Goal: Contribute content: Contribute content

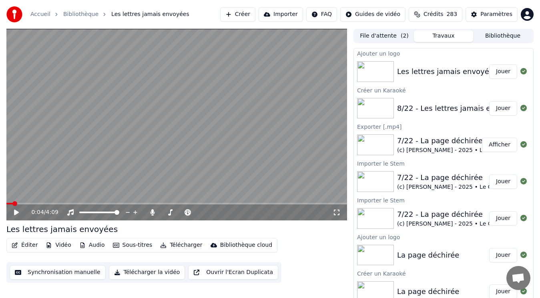
drag, startPoint x: 503, startPoint y: 73, endPoint x: 488, endPoint y: 84, distance: 18.6
click at [503, 73] on button "Jouer" at bounding box center [503, 71] width 28 height 14
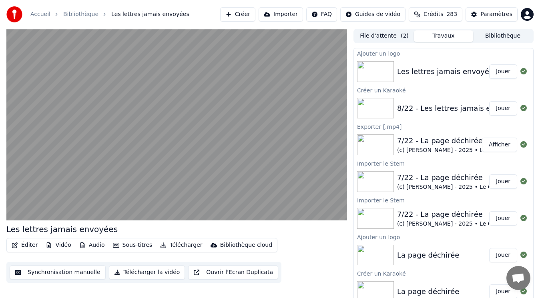
click at [475, 108] on div "8/22 - Les lettres jamais envoyées (Remix)" at bounding box center [474, 108] width 154 height 11
click at [489, 108] on button "Jouer" at bounding box center [503, 108] width 28 height 14
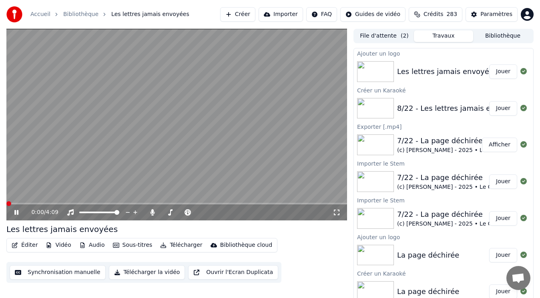
click at [498, 34] on button "Bibliothèque" at bounding box center [502, 36] width 59 height 12
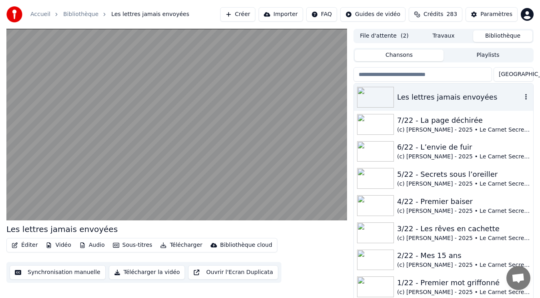
click at [388, 96] on img at bounding box center [375, 97] width 37 height 21
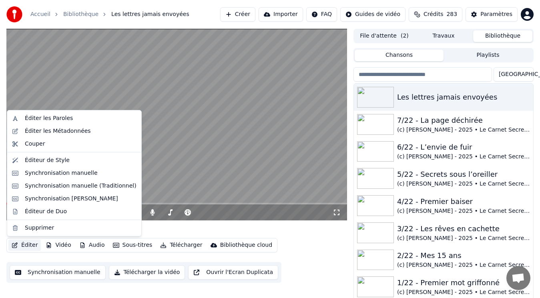
click at [29, 244] on button "Éditer" at bounding box center [24, 245] width 32 height 11
click at [60, 131] on div "Éditer les Métadonnées" at bounding box center [58, 131] width 66 height 8
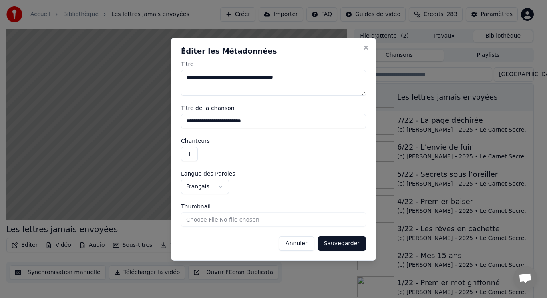
click at [186, 123] on input "**********" at bounding box center [273, 121] width 185 height 14
drag, startPoint x: 202, startPoint y: 78, endPoint x: 154, endPoint y: 76, distance: 47.3
click at [154, 76] on body "Accueil Bibliothèque Les lettres jamais envoyées Créer Importer FAQ Guides de v…" at bounding box center [270, 149] width 540 height 298
click at [186, 122] on input "**********" at bounding box center [273, 121] width 185 height 14
paste input "*******"
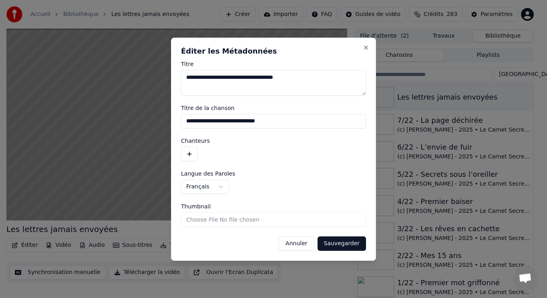
type input "**********"
click at [349, 247] on button "Sauvegarder" at bounding box center [341, 244] width 48 height 14
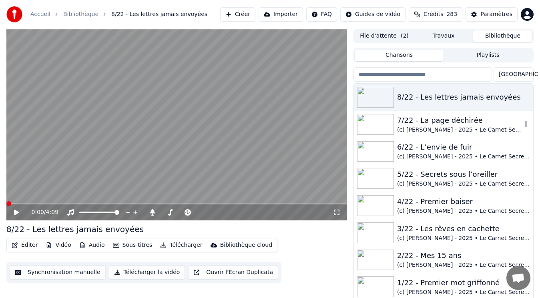
click at [431, 129] on div "(c) [PERSON_NAME] - 2025 • Le Carnet Secret de [PERSON_NAME]" at bounding box center [459, 130] width 125 height 8
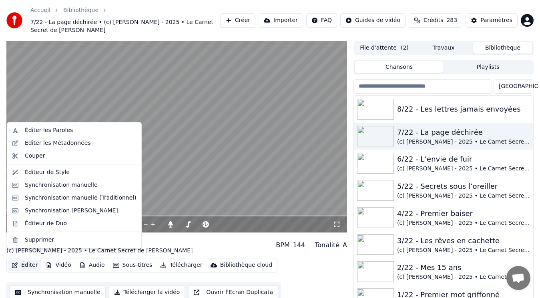
click at [28, 260] on button "Éditer" at bounding box center [24, 265] width 32 height 11
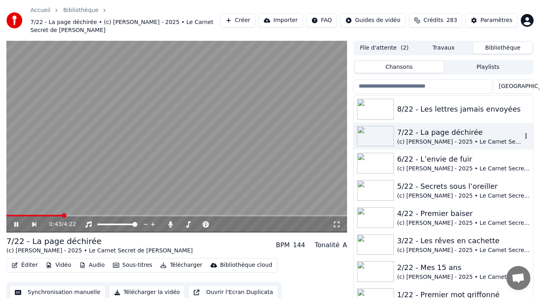
click at [420, 128] on div "7/22 - La page déchirée" at bounding box center [459, 132] width 125 height 11
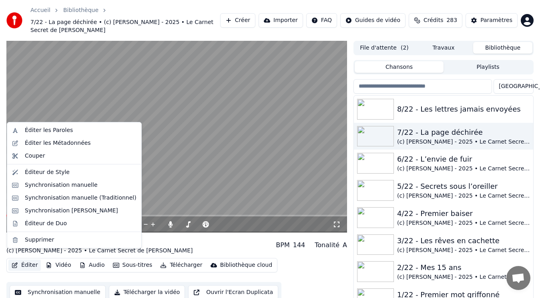
click at [31, 260] on button "Éditer" at bounding box center [24, 265] width 32 height 11
click at [49, 143] on div "Éditer les Métadonnées" at bounding box center [58, 143] width 66 height 8
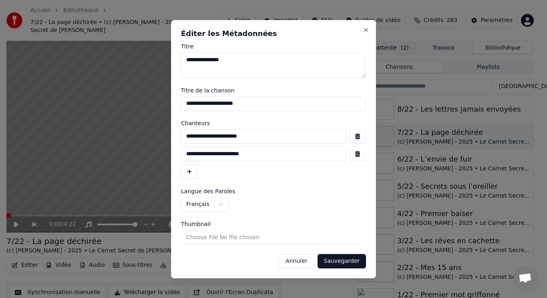
drag, startPoint x: 280, startPoint y: 106, endPoint x: 273, endPoint y: 105, distance: 6.9
click at [273, 105] on input "**********" at bounding box center [273, 103] width 185 height 14
drag, startPoint x: 271, startPoint y: 140, endPoint x: 148, endPoint y: 123, distance: 123.3
click at [148, 123] on body "Accueil Bibliothèque 7/22 - La page déchirée • (c) [PERSON_NAME] - 2025 • Le Ca…" at bounding box center [270, 149] width 540 height 298
click at [340, 259] on button "Sauvegarder" at bounding box center [341, 261] width 48 height 14
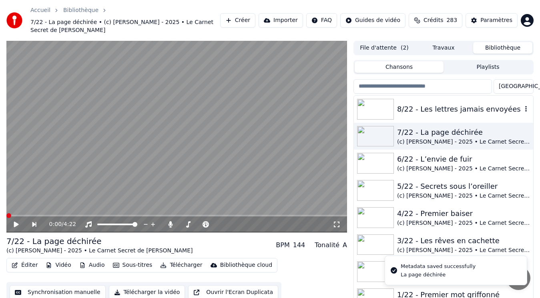
click at [447, 104] on div "8/22 - Les lettres jamais envoyées" at bounding box center [459, 109] width 125 height 11
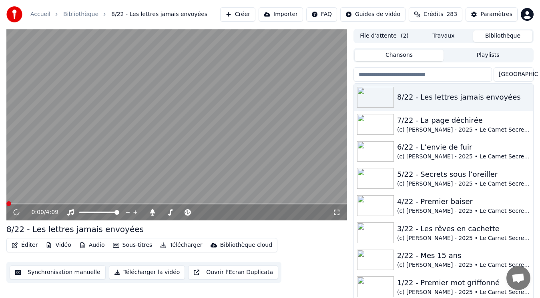
click at [19, 244] on button "Éditer" at bounding box center [24, 245] width 32 height 11
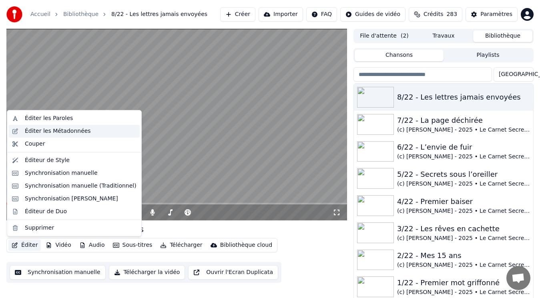
click at [70, 132] on div "Éditer les Métadonnées" at bounding box center [58, 131] width 66 height 8
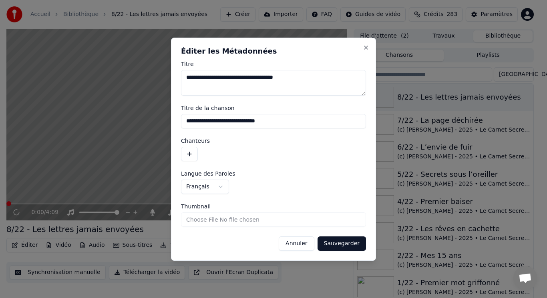
click at [187, 152] on button "button" at bounding box center [189, 154] width 17 height 14
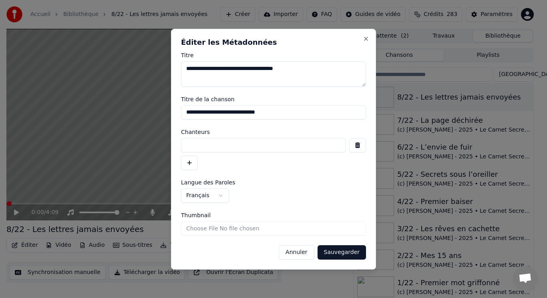
click at [215, 146] on input at bounding box center [263, 145] width 165 height 14
paste input "**********"
type input "**********"
click at [338, 254] on button "Sauvegarder" at bounding box center [341, 252] width 48 height 14
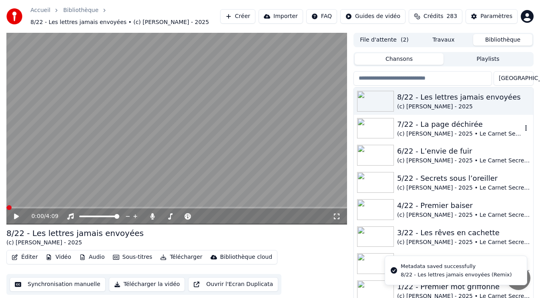
click at [433, 129] on div "7/22 - La page déchirée" at bounding box center [459, 124] width 125 height 11
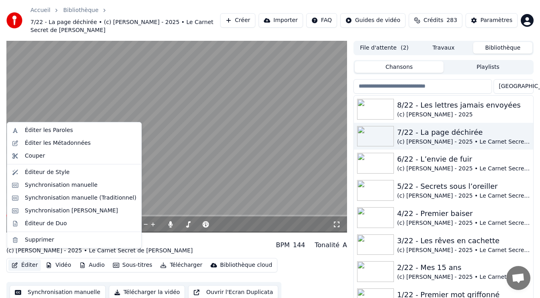
click at [28, 260] on button "Éditer" at bounding box center [24, 265] width 32 height 11
click at [71, 144] on div "Éditer les Métadonnées" at bounding box center [58, 143] width 66 height 8
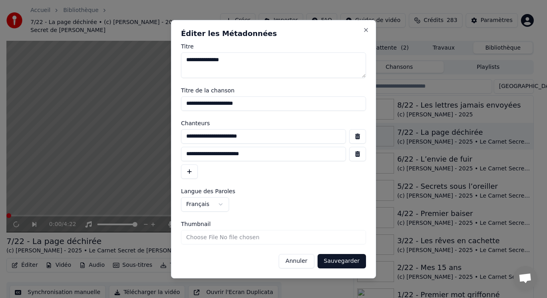
drag, startPoint x: 276, startPoint y: 159, endPoint x: 78, endPoint y: 134, distance: 198.9
click at [78, 134] on body "Accueil Bibliothèque 7/22 - La page déchirée • (c) [PERSON_NAME] - 2025 • Le Ca…" at bounding box center [270, 149] width 540 height 298
click at [310, 263] on button "Annuler" at bounding box center [296, 261] width 35 height 14
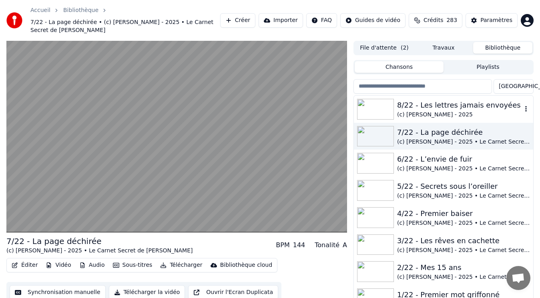
click at [435, 100] on div "8/22 - Les lettres jamais envoyées" at bounding box center [459, 105] width 125 height 11
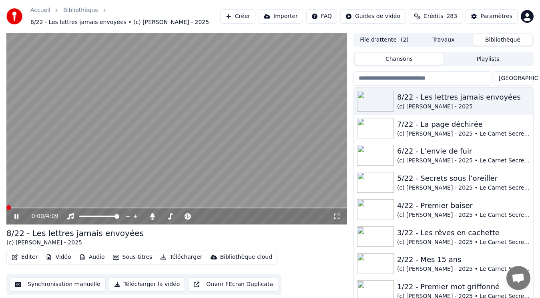
click at [23, 256] on button "Éditer" at bounding box center [24, 257] width 32 height 11
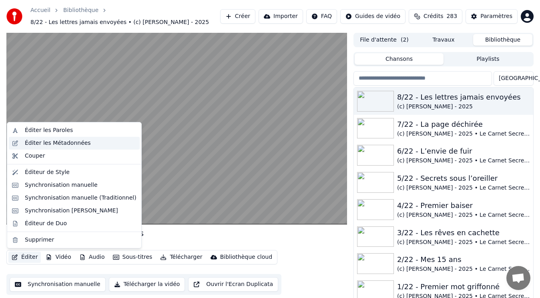
click at [45, 143] on div "Éditer les Métadonnées" at bounding box center [58, 143] width 66 height 8
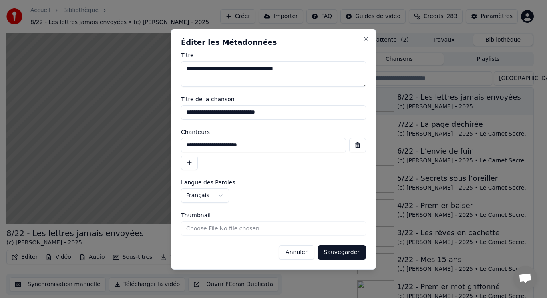
click at [189, 164] on button "button" at bounding box center [189, 163] width 17 height 14
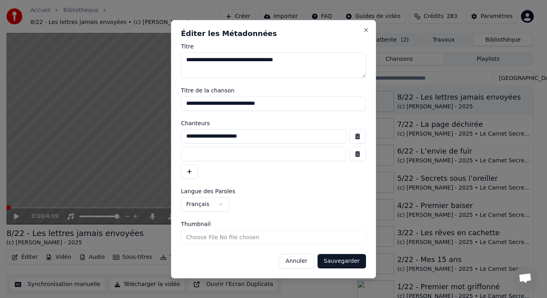
click at [205, 156] on input at bounding box center [263, 154] width 165 height 14
paste input "**********"
type input "**********"
click at [331, 259] on button "Sauvegarder" at bounding box center [341, 261] width 48 height 14
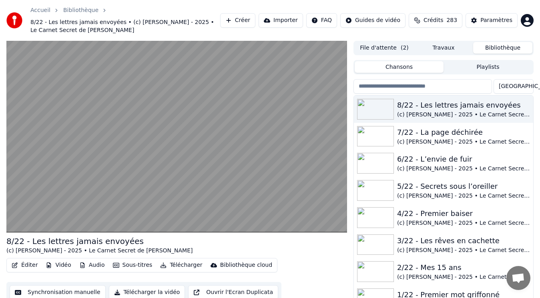
click at [93, 263] on button "Audio" at bounding box center [92, 265] width 32 height 11
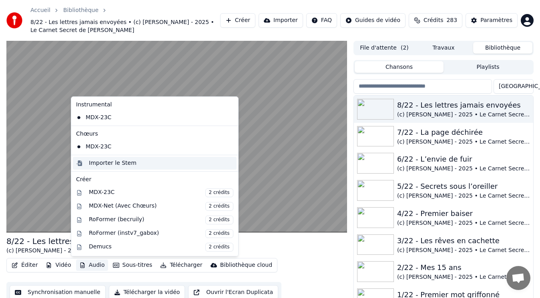
click at [111, 162] on div "Importer le Stem" at bounding box center [113, 163] width 48 height 8
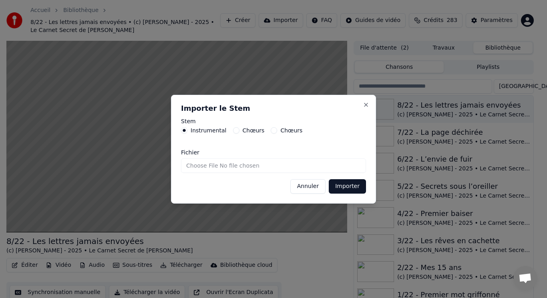
click at [194, 165] on input "Fichier" at bounding box center [273, 165] width 185 height 14
type input "**********"
click at [346, 188] on button "Importer" at bounding box center [347, 186] width 37 height 14
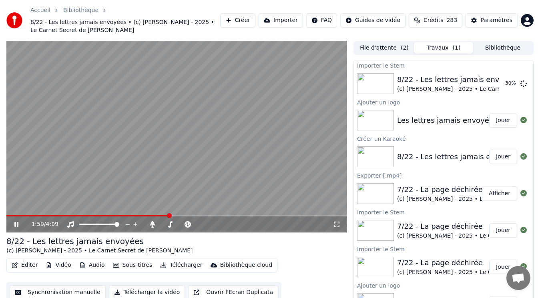
click at [175, 176] on video at bounding box center [176, 137] width 341 height 192
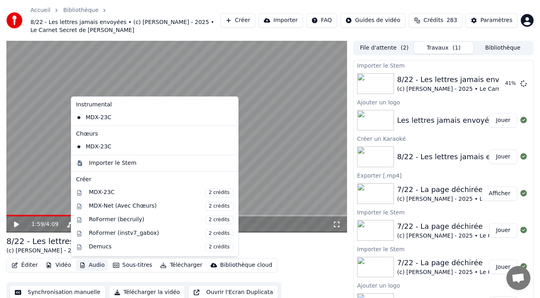
click at [96, 265] on button "Audio" at bounding box center [92, 265] width 32 height 11
click at [120, 164] on div "Importer le Stem" at bounding box center [113, 163] width 48 height 8
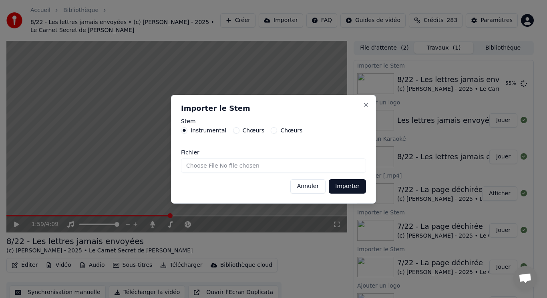
click at [233, 127] on button "Chœurs" at bounding box center [236, 130] width 6 height 6
click at [213, 167] on input "Fichier" at bounding box center [273, 165] width 185 height 14
type input "**********"
click at [358, 186] on button "Importer" at bounding box center [347, 186] width 37 height 14
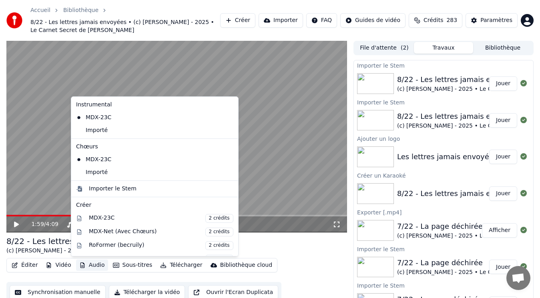
click at [91, 263] on button "Audio" at bounding box center [92, 265] width 32 height 11
click at [116, 174] on div "Importé" at bounding box center [149, 172] width 152 height 13
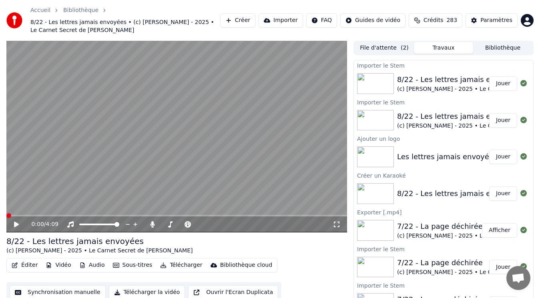
click at [86, 266] on button "Audio" at bounding box center [92, 265] width 32 height 11
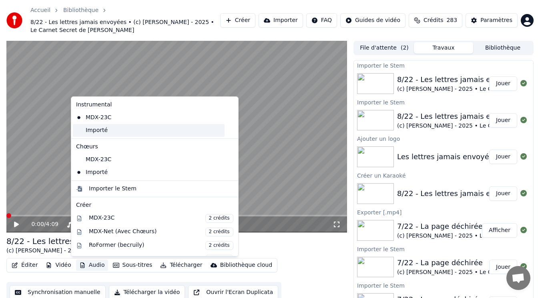
click at [128, 133] on div "Importé" at bounding box center [149, 130] width 152 height 13
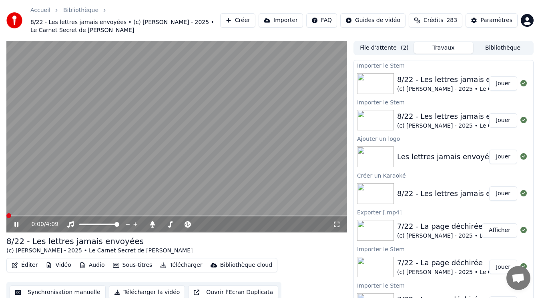
click at [18, 223] on icon at bounding box center [16, 224] width 4 height 5
click at [16, 223] on icon at bounding box center [16, 225] width 5 height 6
click at [100, 167] on video at bounding box center [176, 137] width 341 height 192
click at [6, 213] on span at bounding box center [8, 215] width 5 height 5
click at [14, 225] on icon at bounding box center [22, 224] width 18 height 6
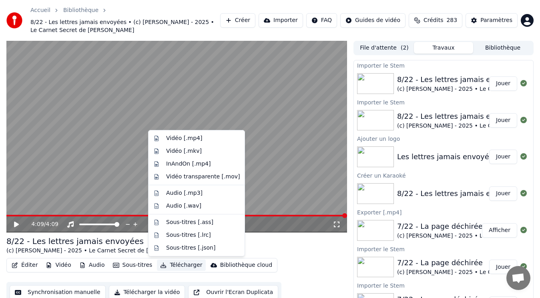
click at [174, 263] on button "Télécharger" at bounding box center [181, 265] width 48 height 11
click at [189, 136] on div "Vidéo [.mp4]" at bounding box center [184, 138] width 36 height 8
